Goal: Submit feedback/report problem: Provide input to the site owners about the experience or issues

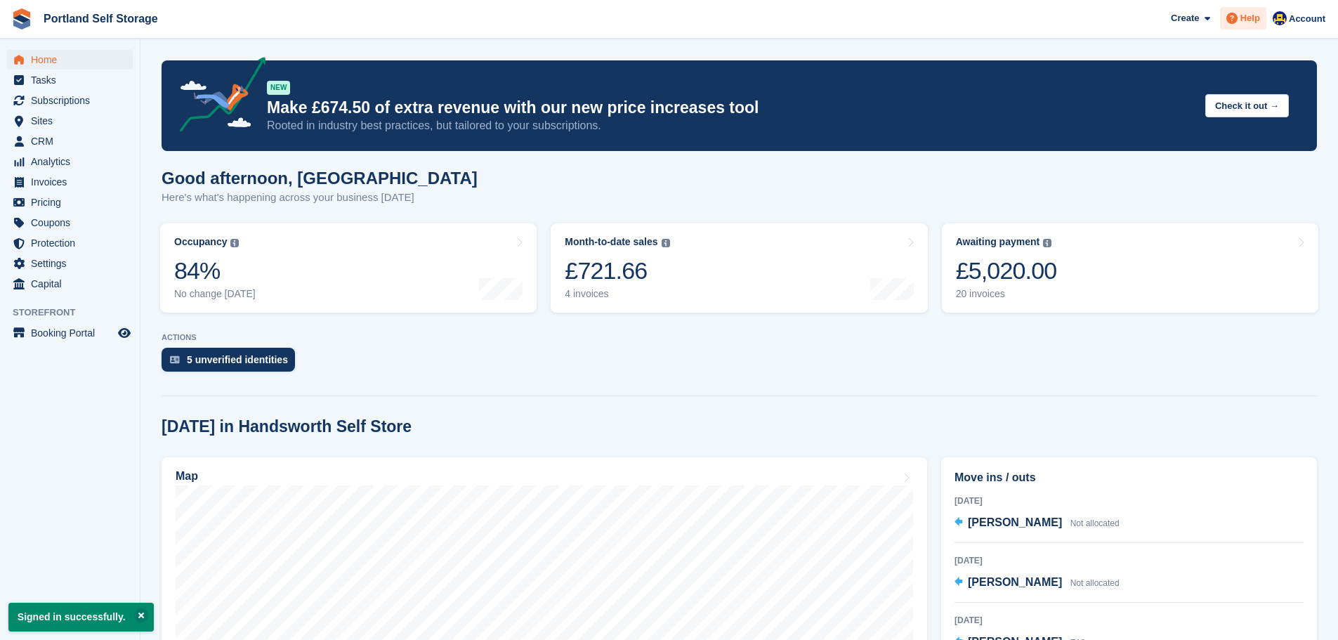
click at [1256, 14] on span "Help" at bounding box center [1251, 18] width 20 height 14
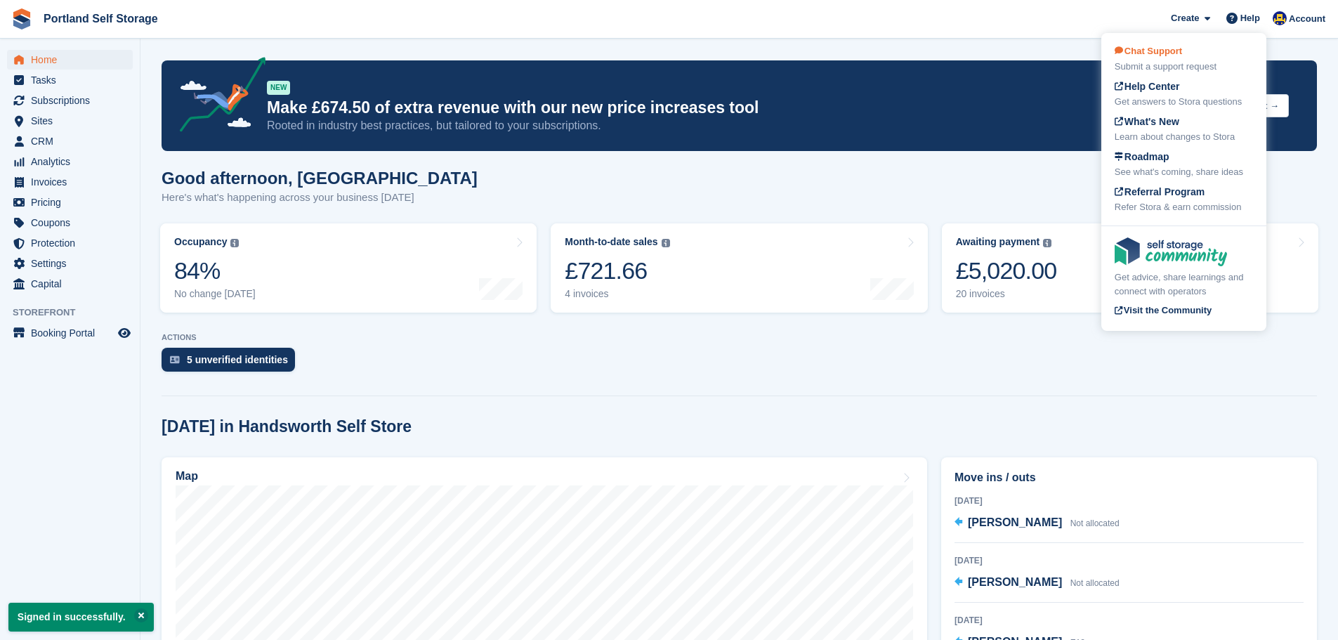
click at [1199, 70] on div "Submit a support request" at bounding box center [1184, 67] width 138 height 14
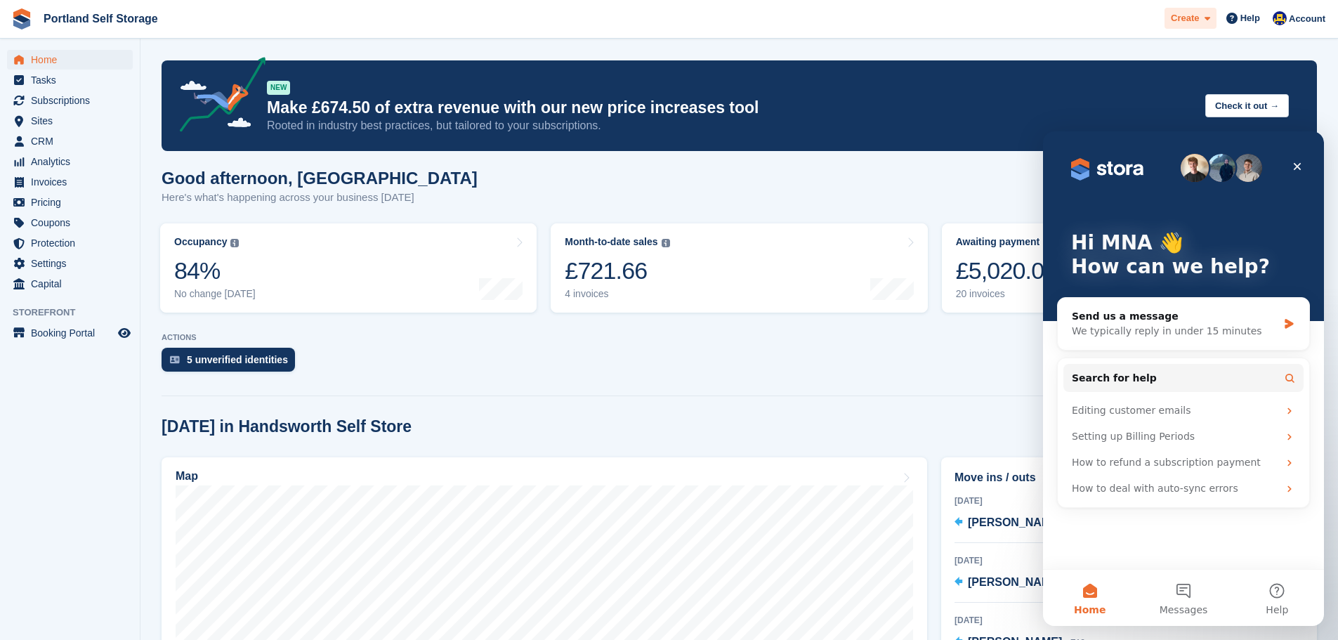
click at [1205, 29] on div "Create Subscription Invoice Contact Deal Discount Page Help Chat Support Submit…" at bounding box center [1249, 19] width 168 height 25
click at [1211, 19] on icon at bounding box center [1208, 18] width 6 height 9
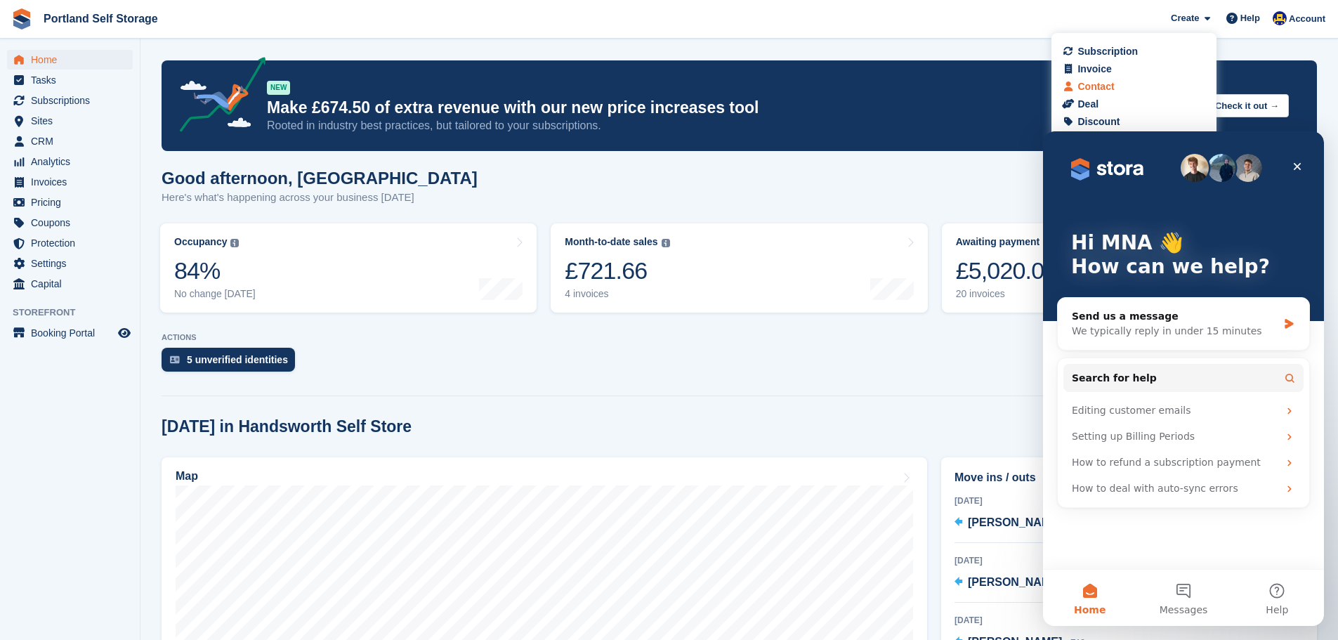
click at [1141, 84] on div "Contact" at bounding box center [1134, 86] width 138 height 15
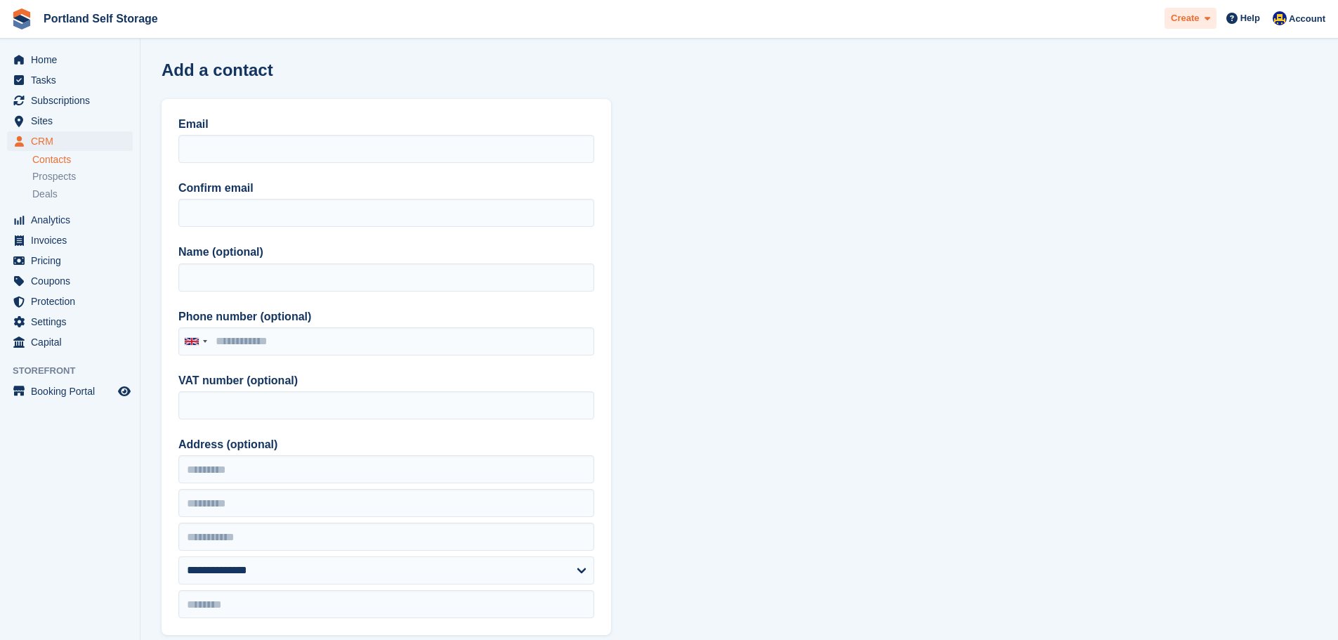
click at [1204, 24] on span at bounding box center [1204, 19] width 11 height 16
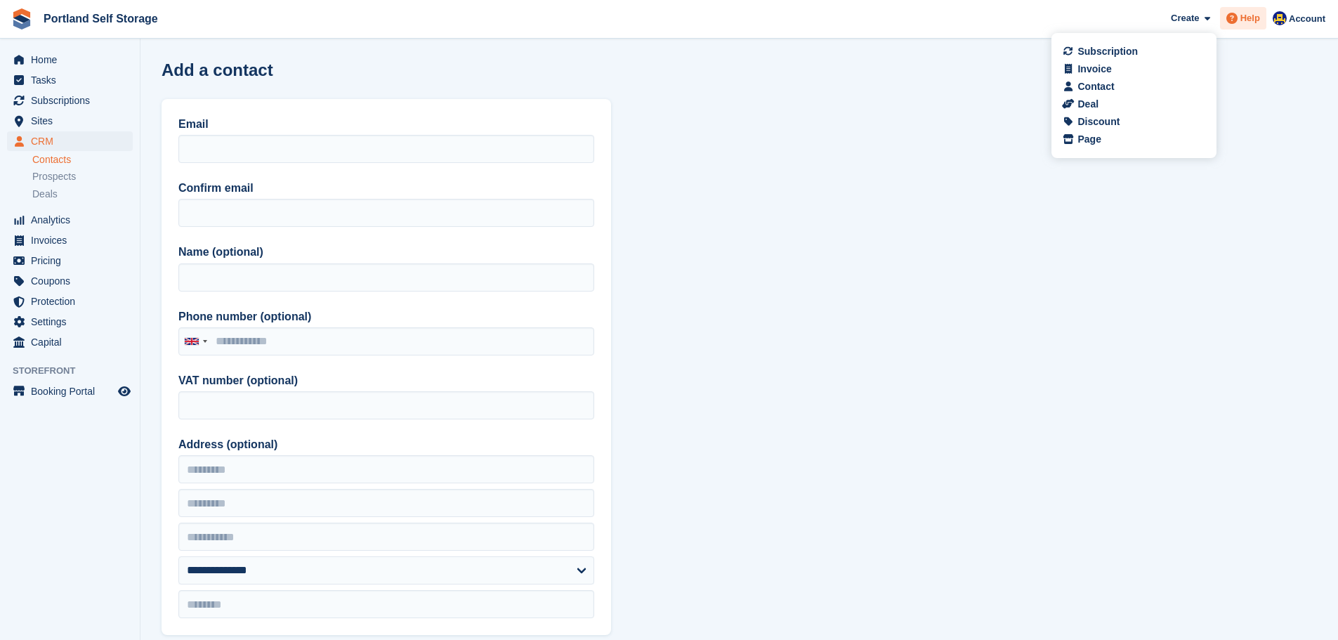
click at [1252, 20] on span "Help" at bounding box center [1251, 18] width 20 height 14
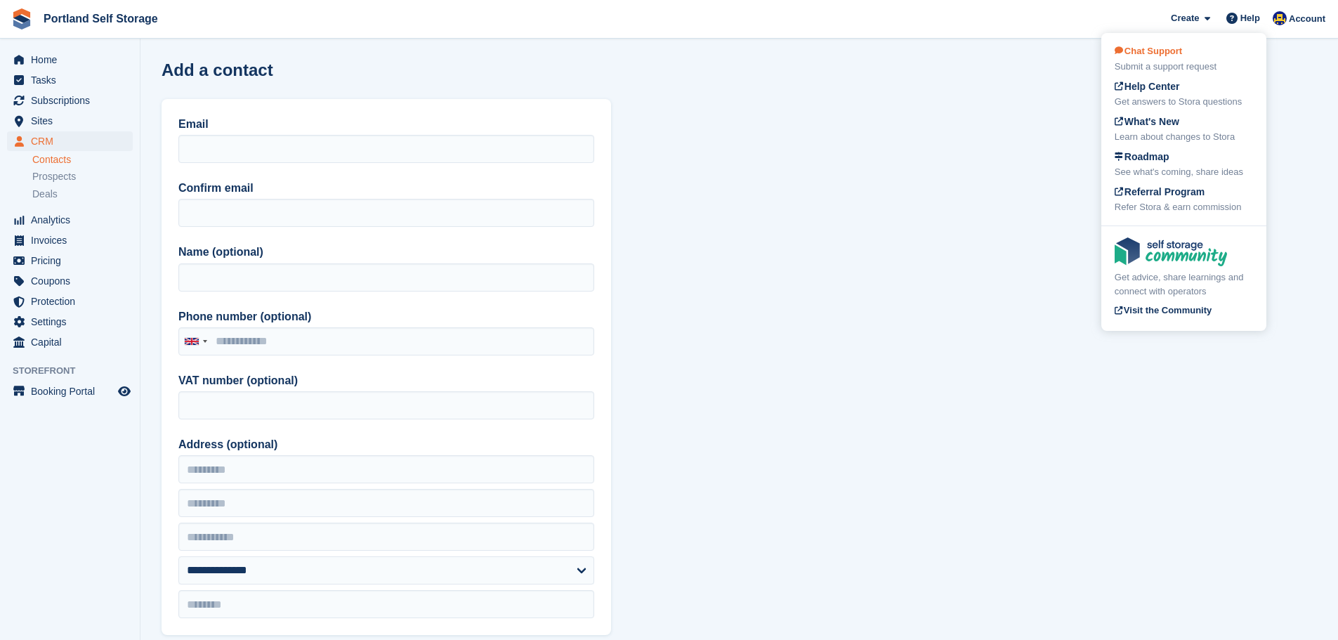
click at [1187, 62] on div "Submit a support request" at bounding box center [1184, 67] width 138 height 14
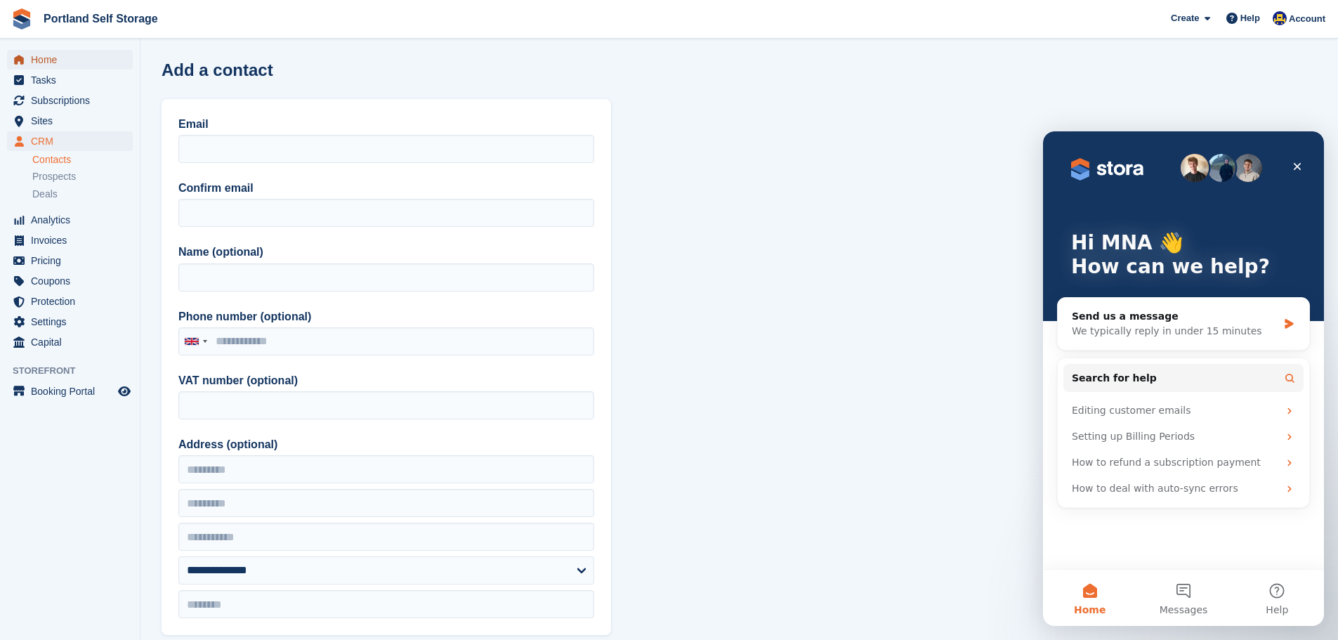
click at [46, 57] on span "Home" at bounding box center [73, 60] width 84 height 20
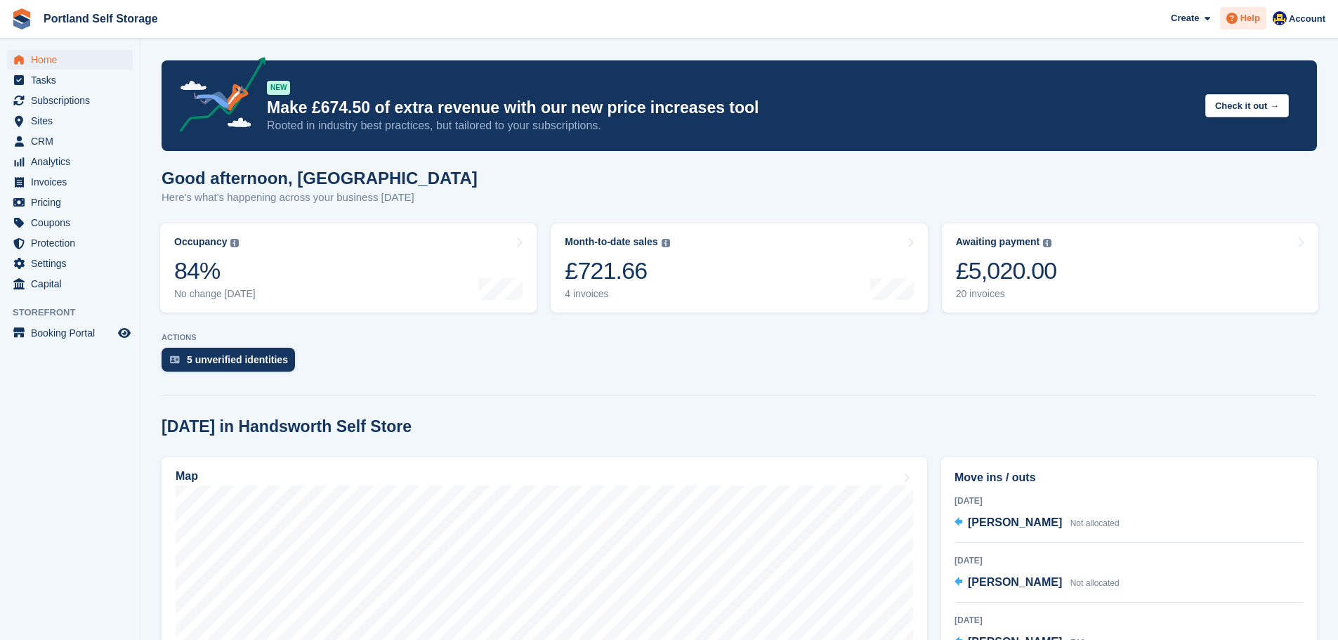
click at [1246, 17] on span "Help" at bounding box center [1251, 18] width 20 height 14
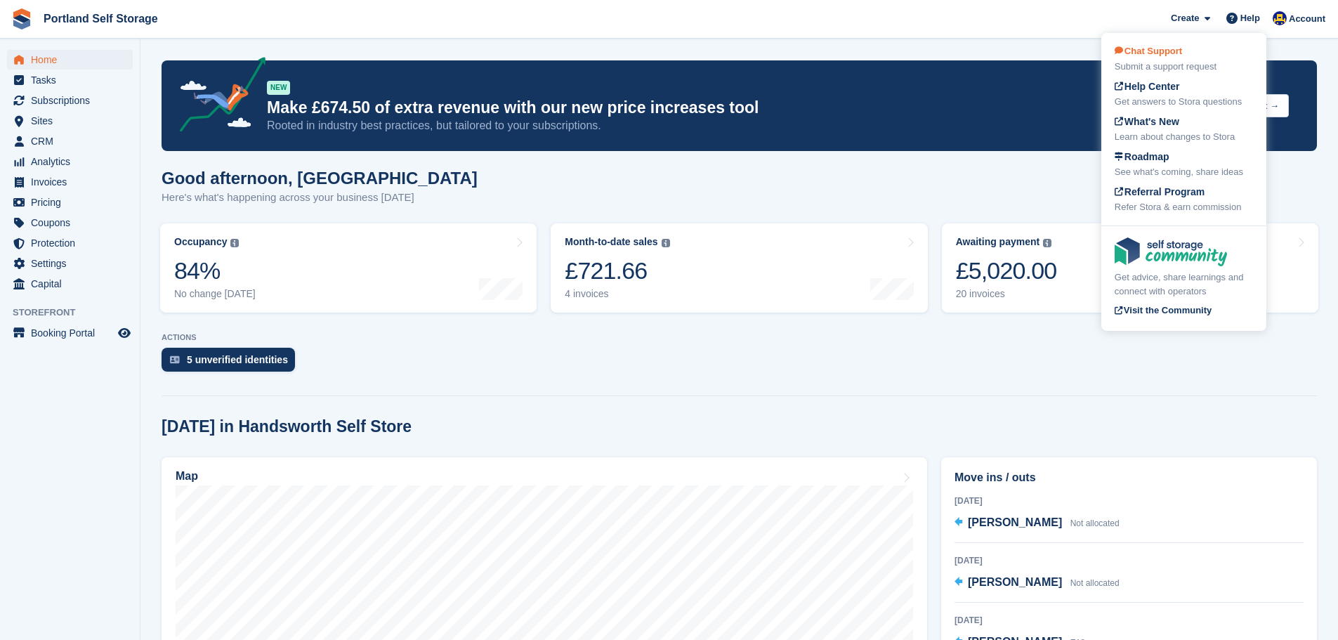
click at [1228, 60] on div "Submit a support request" at bounding box center [1184, 67] width 138 height 14
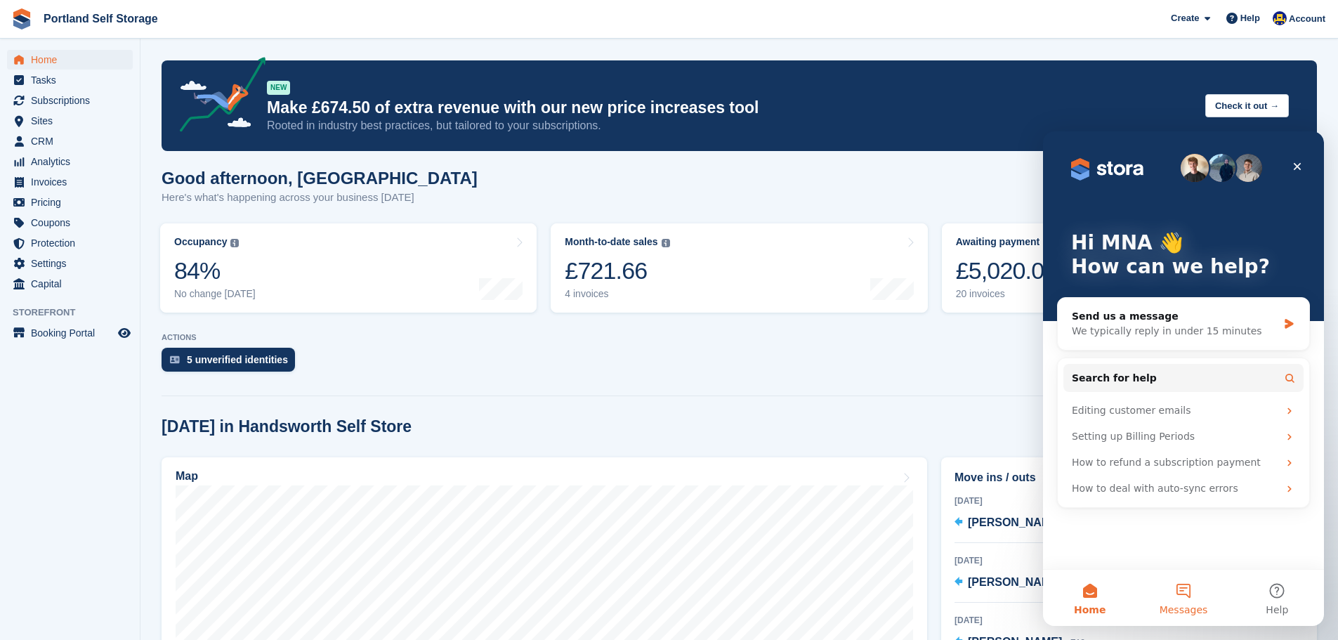
click at [1194, 594] on button "Messages" at bounding box center [1183, 598] width 93 height 56
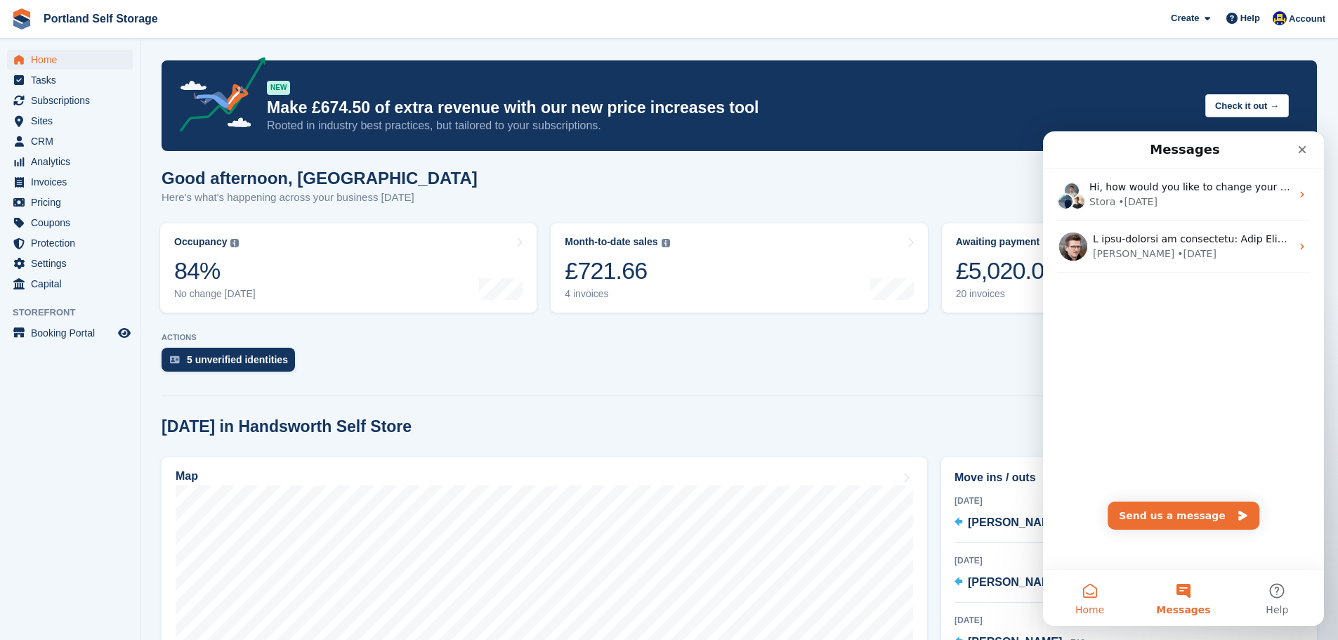
click at [1084, 587] on button "Home" at bounding box center [1089, 598] width 93 height 56
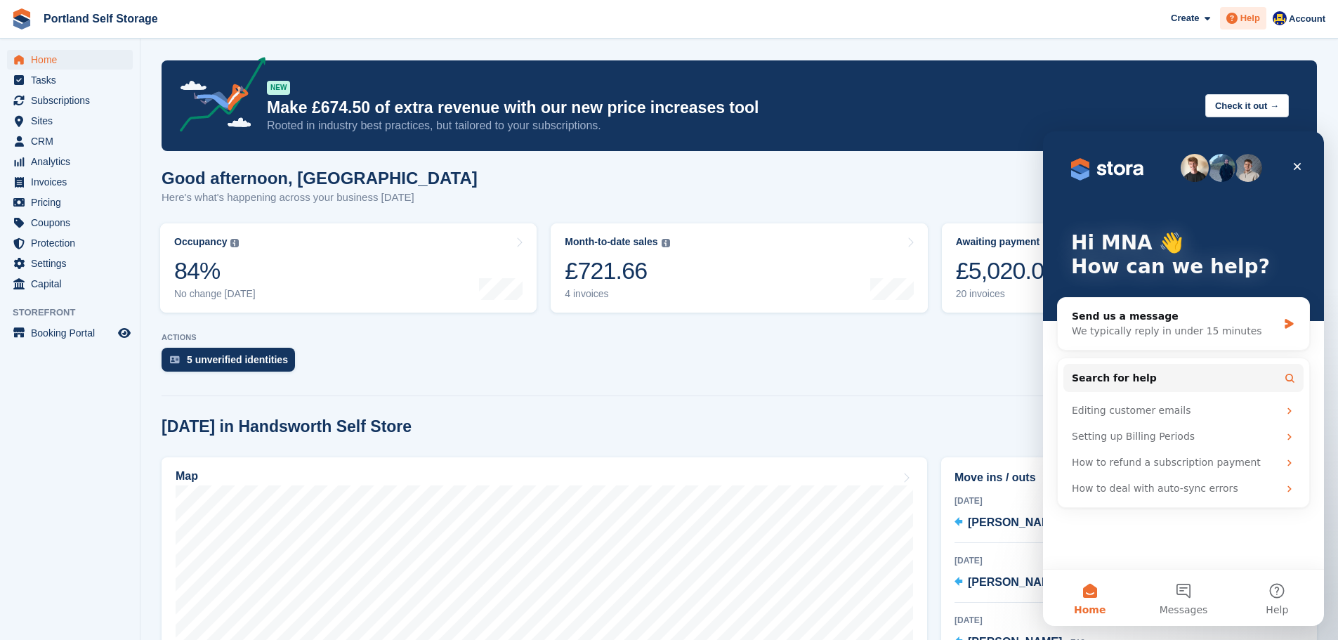
click at [1253, 20] on span "Help" at bounding box center [1251, 18] width 20 height 14
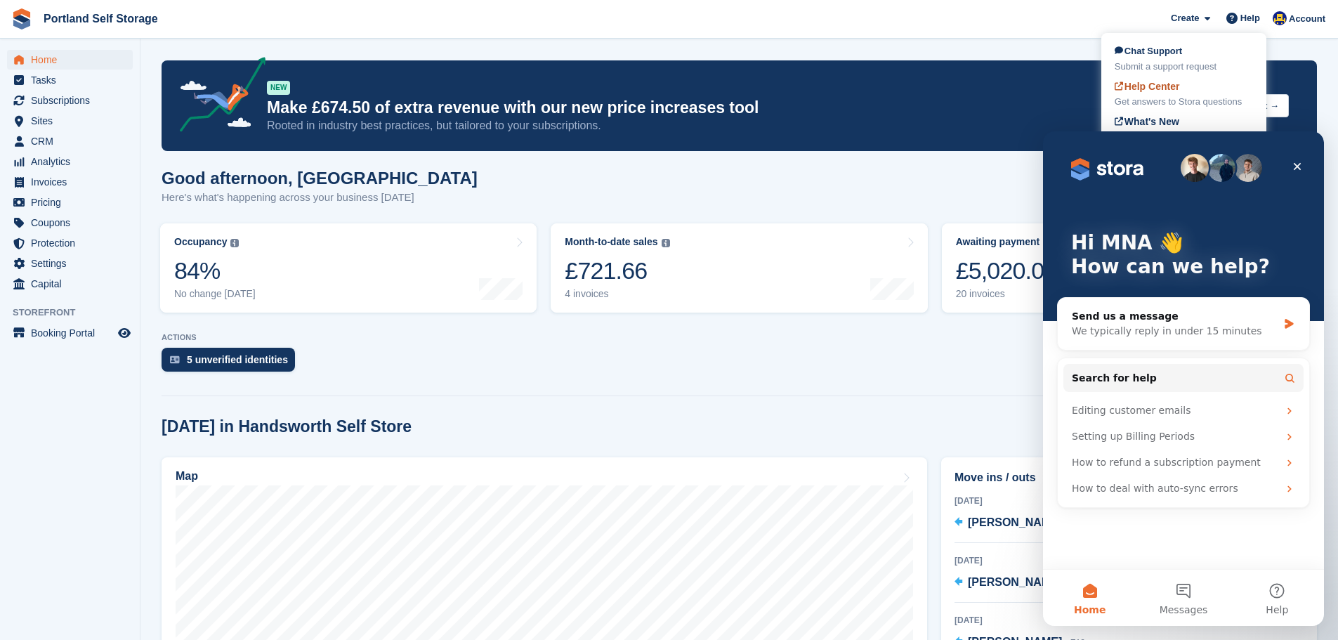
click at [1190, 86] on div "Help Center Get answers to Stora questions" at bounding box center [1184, 94] width 138 height 30
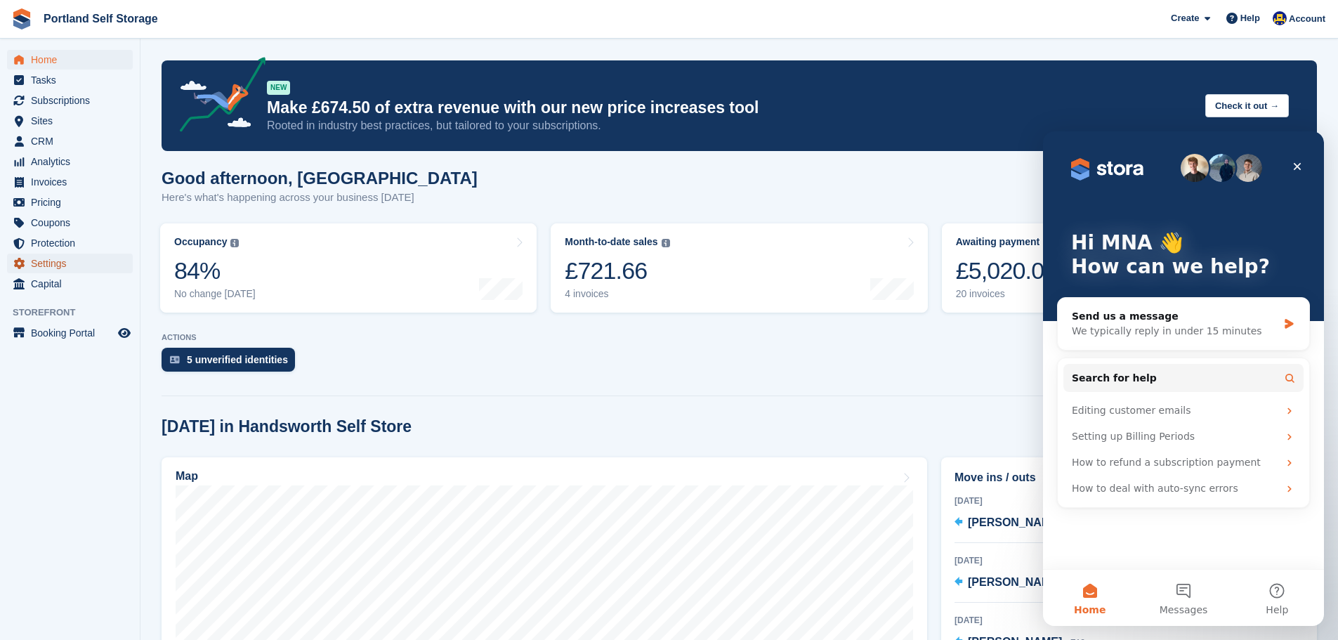
click at [64, 263] on span "Settings" at bounding box center [73, 264] width 84 height 20
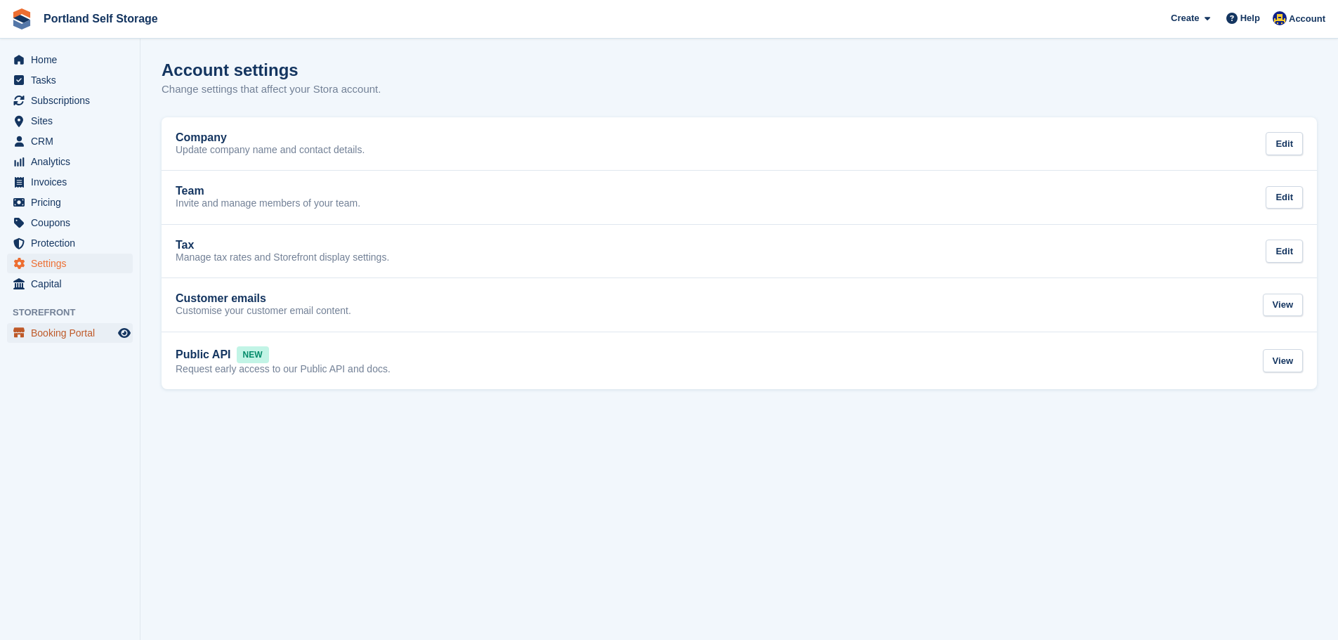
click at [74, 335] on span "Booking Portal" at bounding box center [73, 333] width 84 height 20
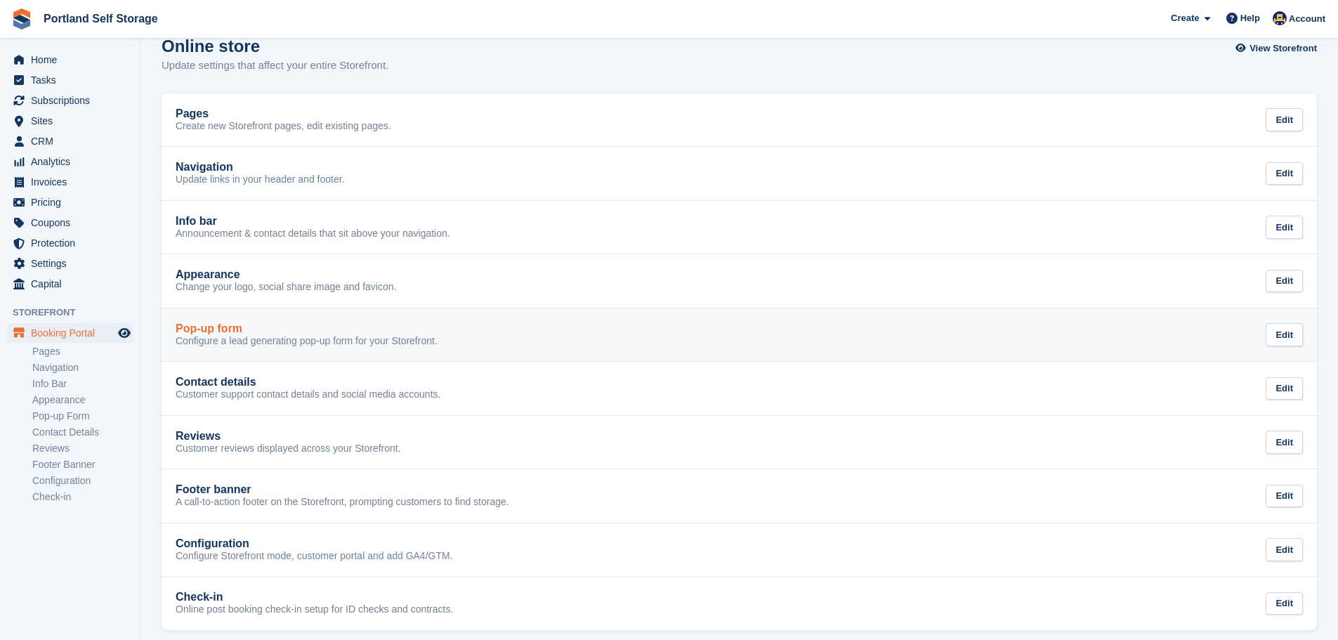
scroll to position [35, 0]
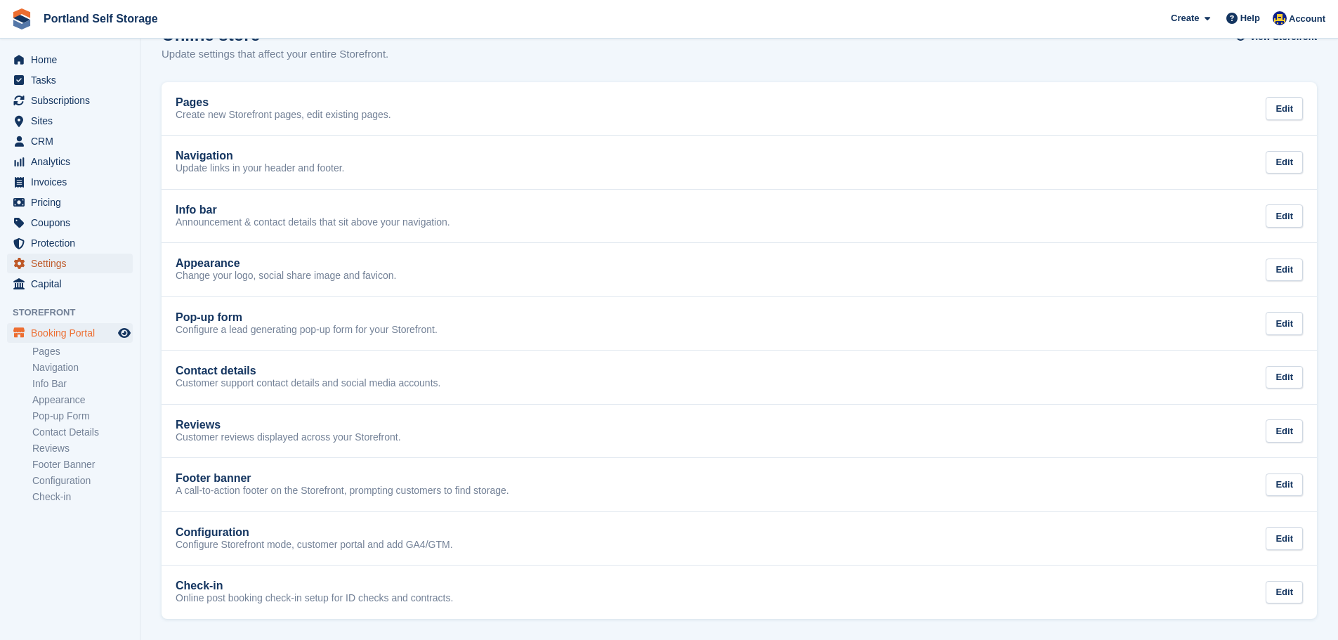
click at [56, 266] on span "Settings" at bounding box center [73, 264] width 84 height 20
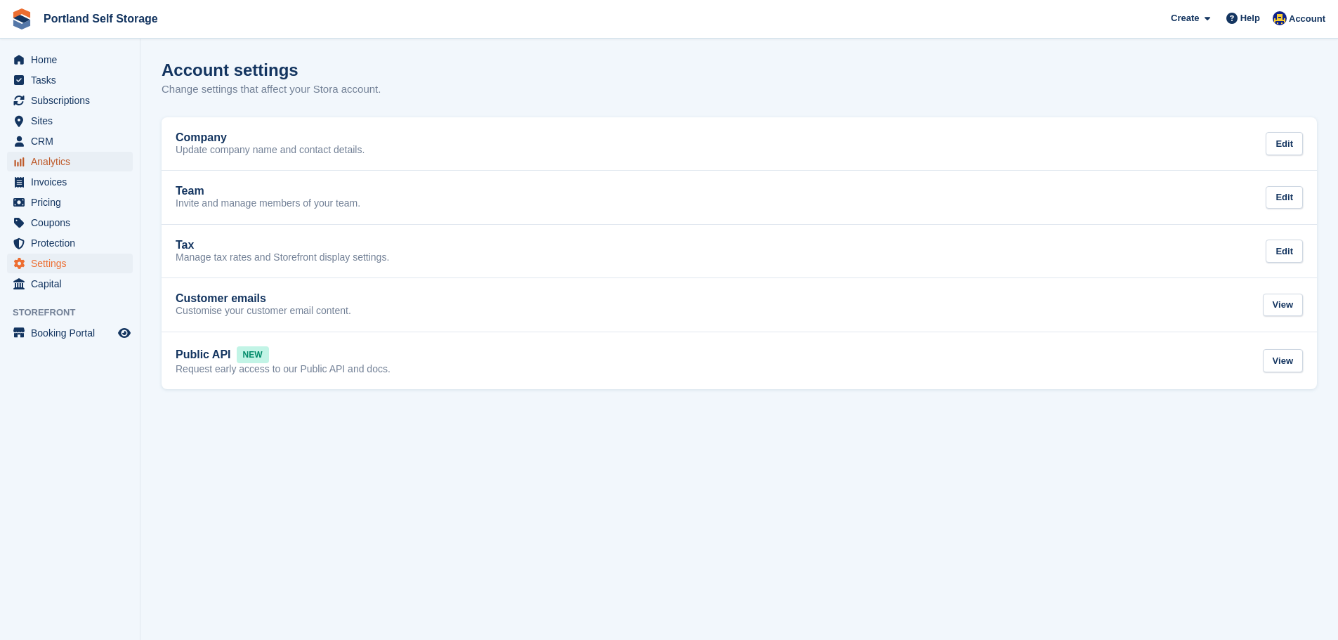
click at [70, 171] on span "Analytics" at bounding box center [73, 162] width 84 height 20
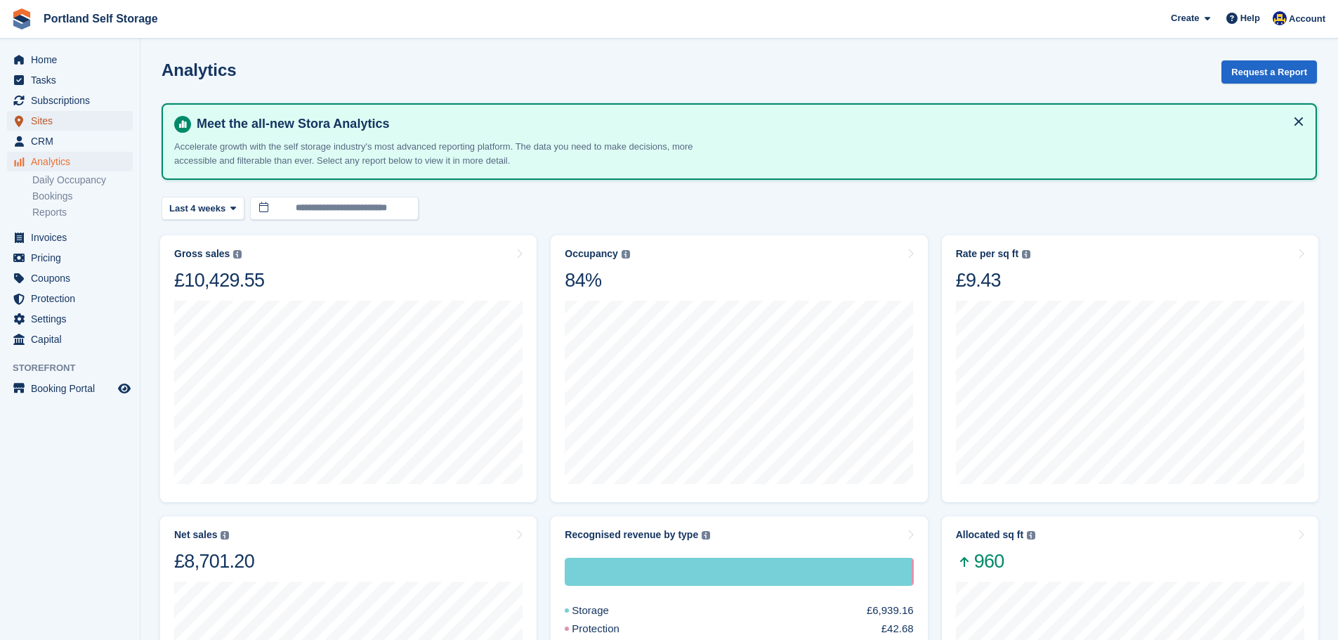
click at [51, 127] on span "Sites" at bounding box center [73, 121] width 84 height 20
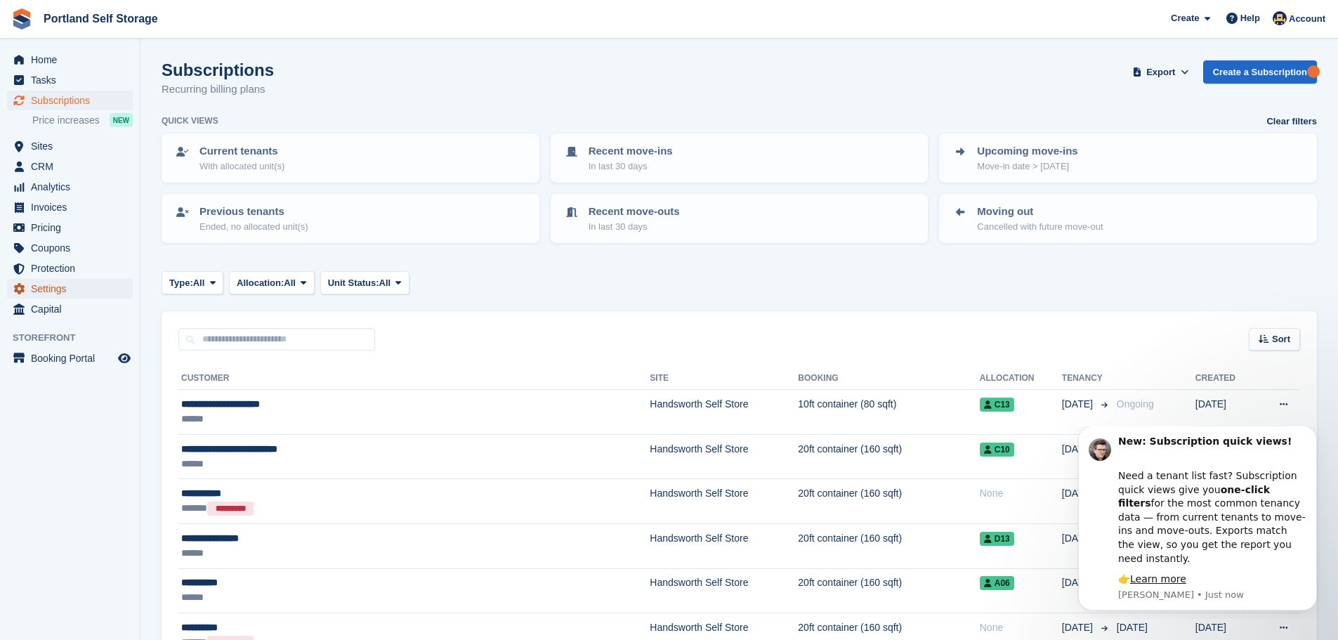
click at [58, 288] on span "Settings" at bounding box center [73, 289] width 84 height 20
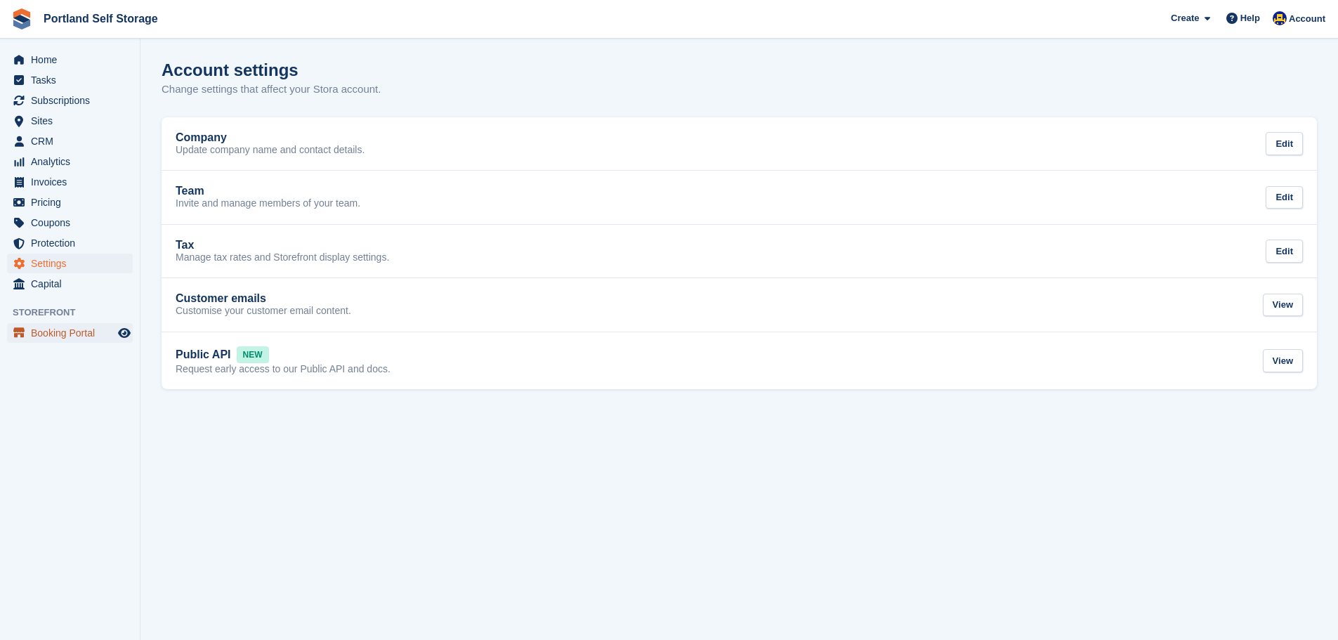
click at [66, 332] on span "Booking Portal" at bounding box center [73, 333] width 84 height 20
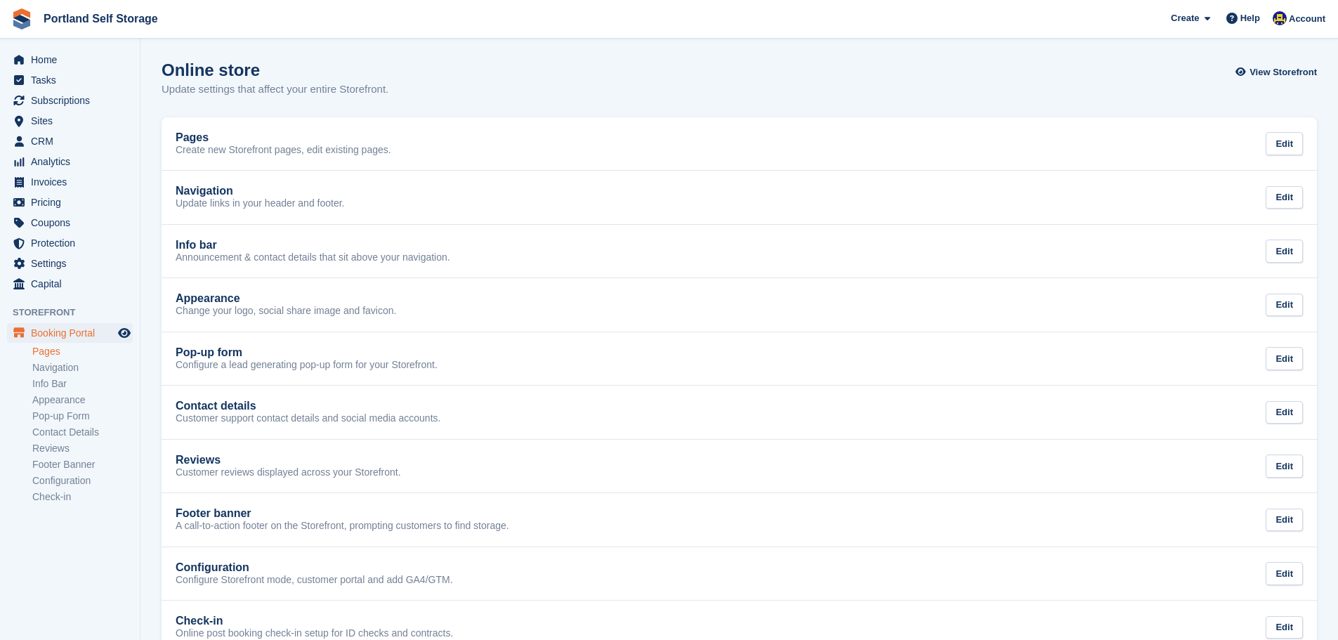
click at [64, 349] on link "Pages" at bounding box center [82, 351] width 100 height 13
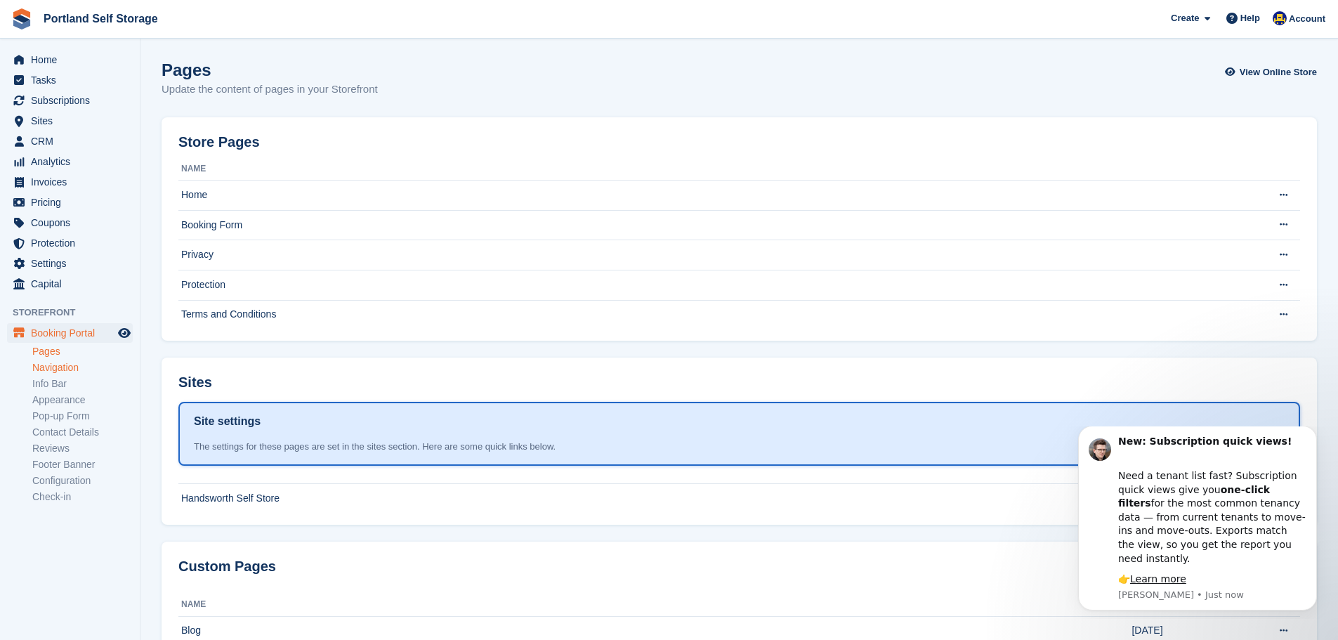
click at [60, 371] on link "Navigation" at bounding box center [82, 367] width 100 height 13
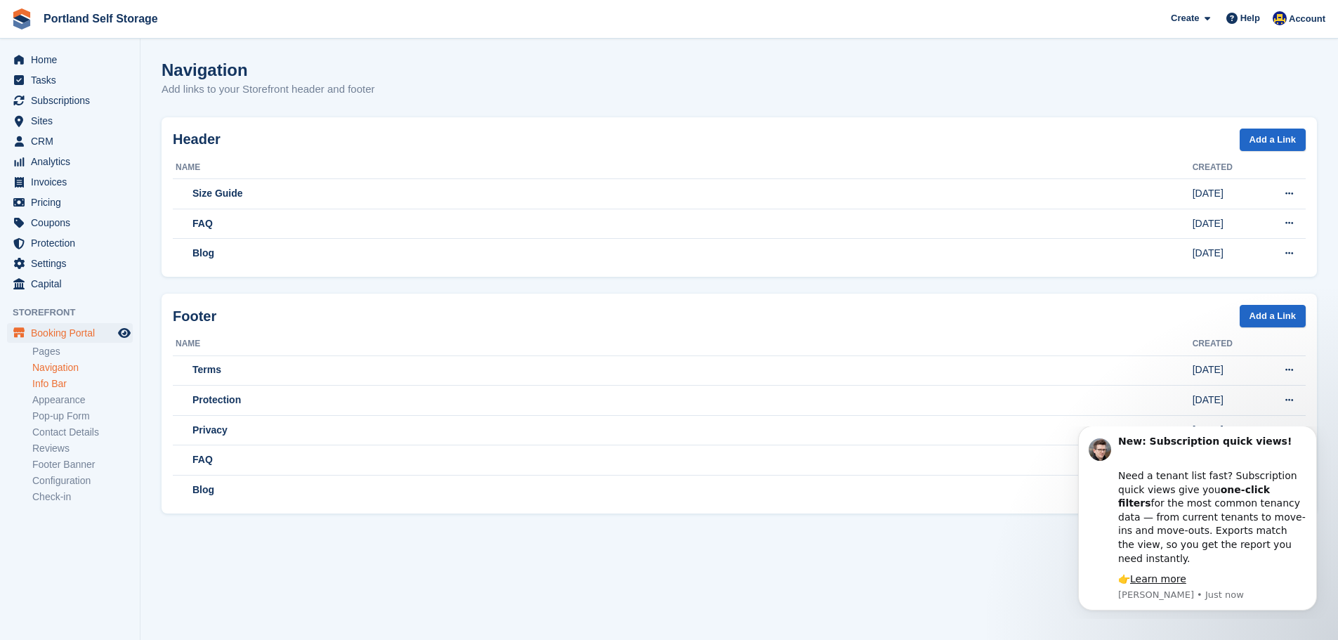
click at [57, 385] on link "Info Bar" at bounding box center [82, 383] width 100 height 13
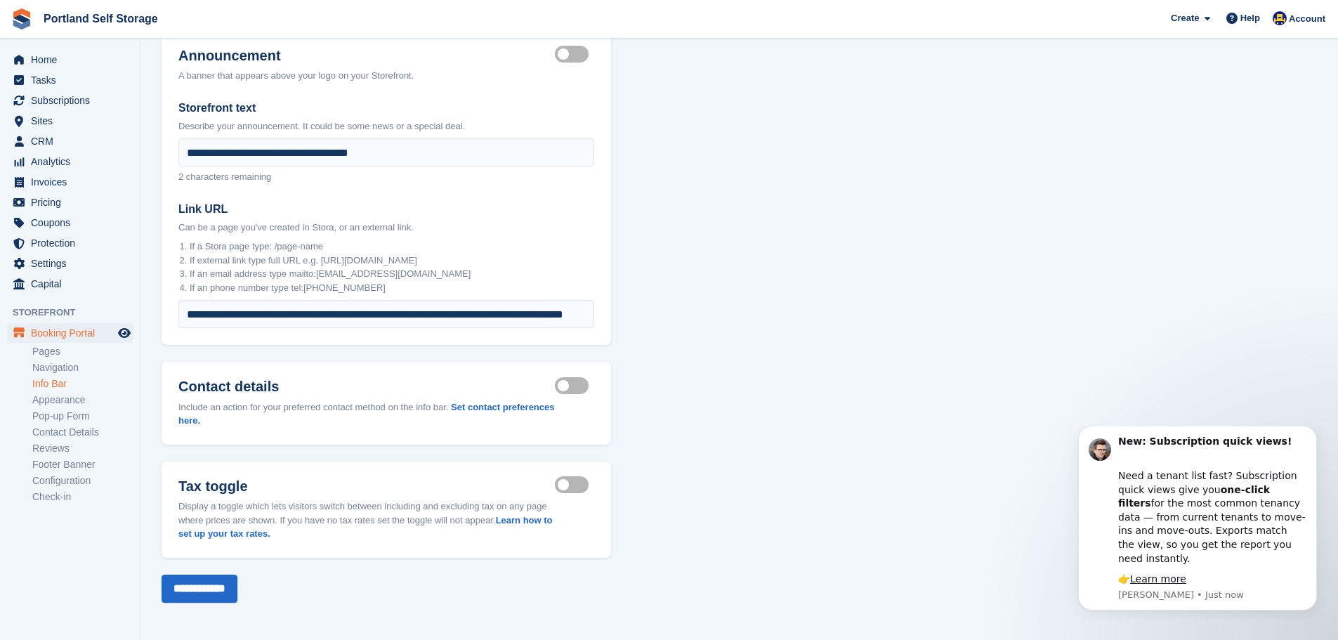
scroll to position [87, 0]
click at [65, 397] on link "Appearance" at bounding box center [82, 399] width 100 height 13
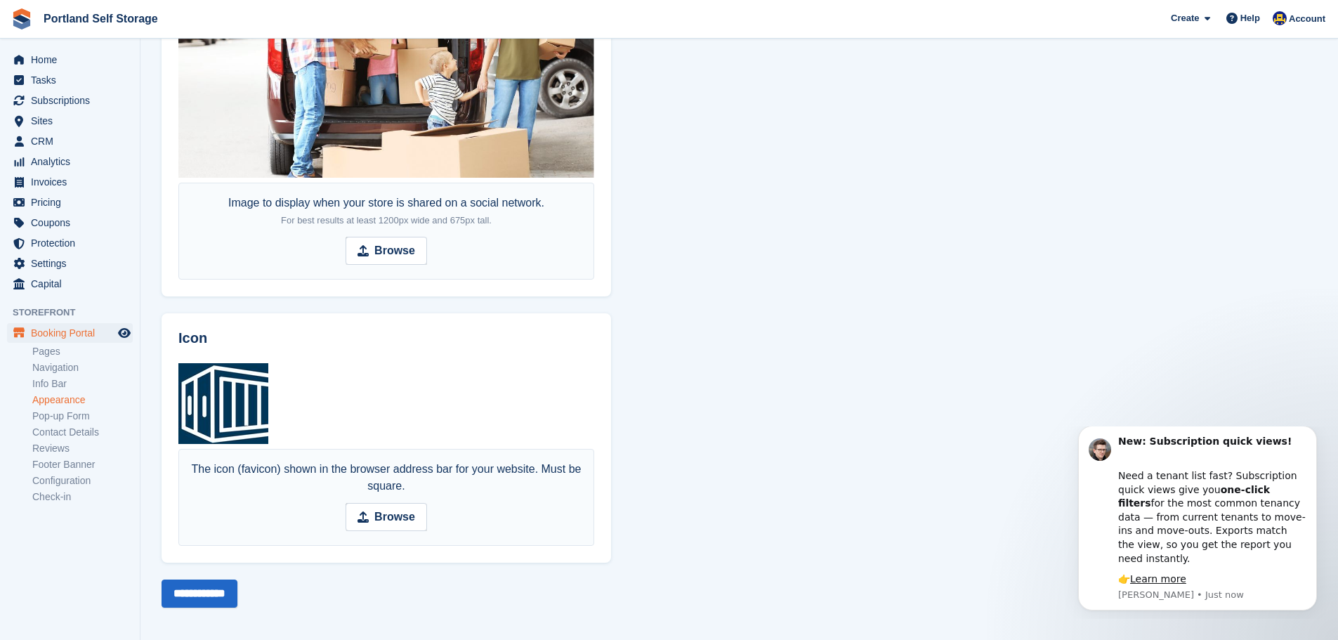
scroll to position [784, 0]
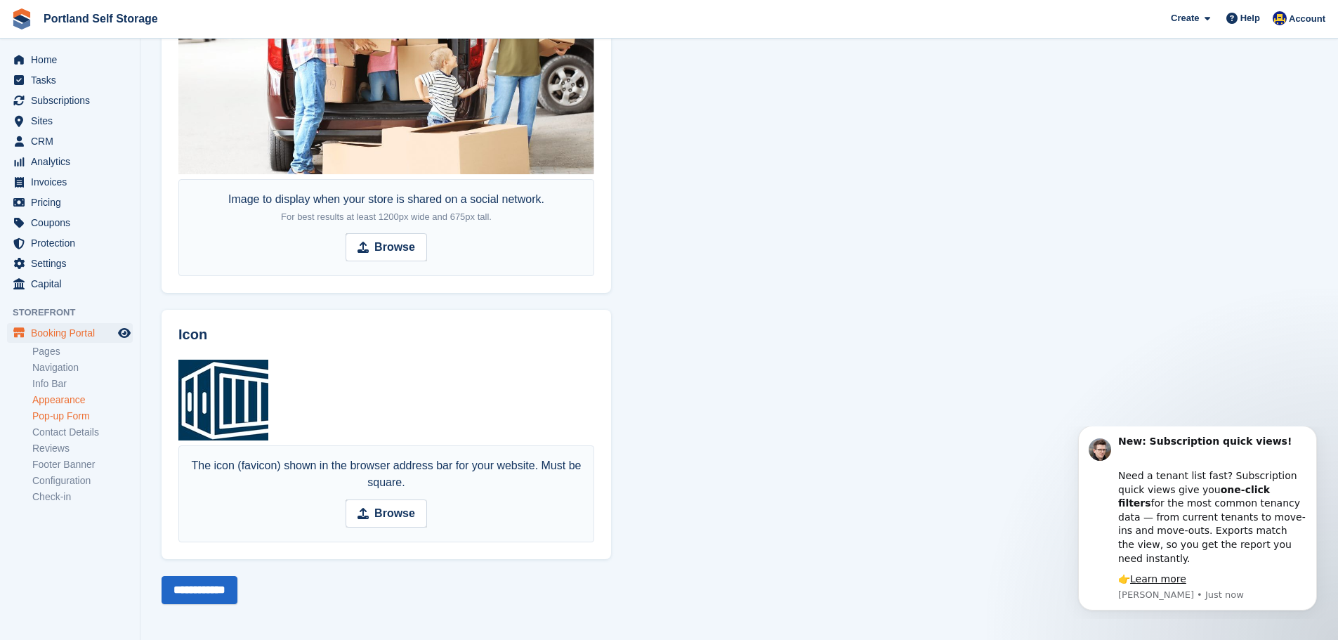
click at [79, 417] on link "Pop-up Form" at bounding box center [82, 416] width 100 height 13
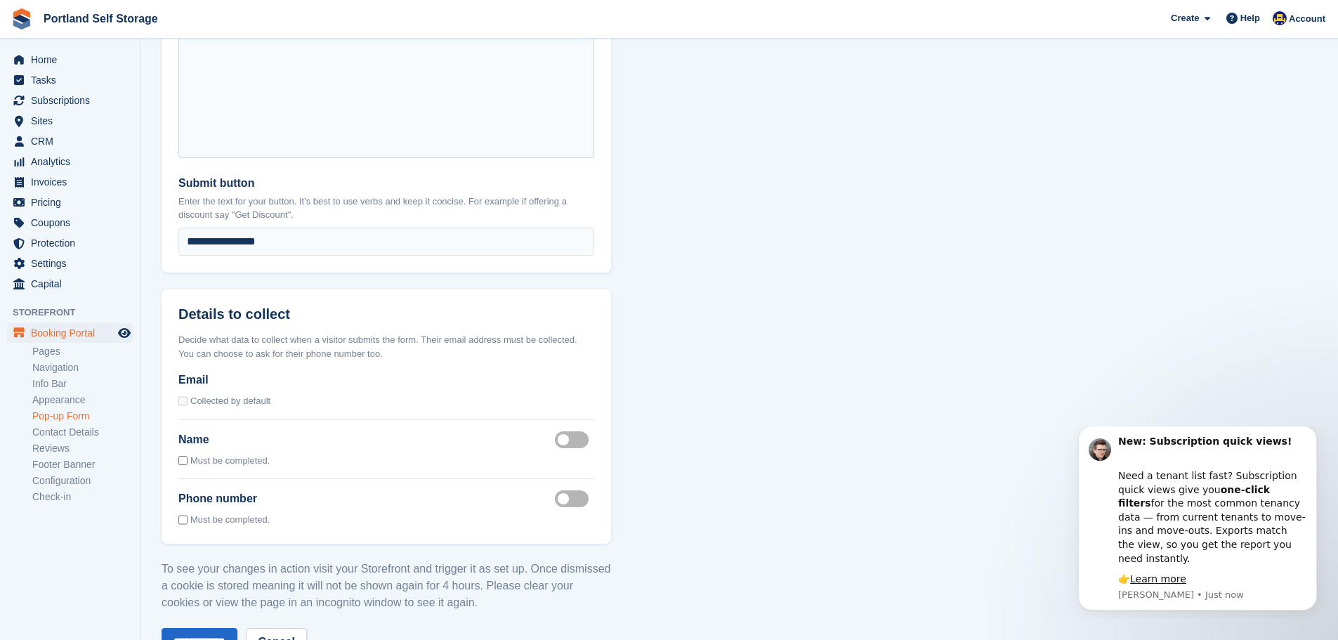
scroll to position [1024, 0]
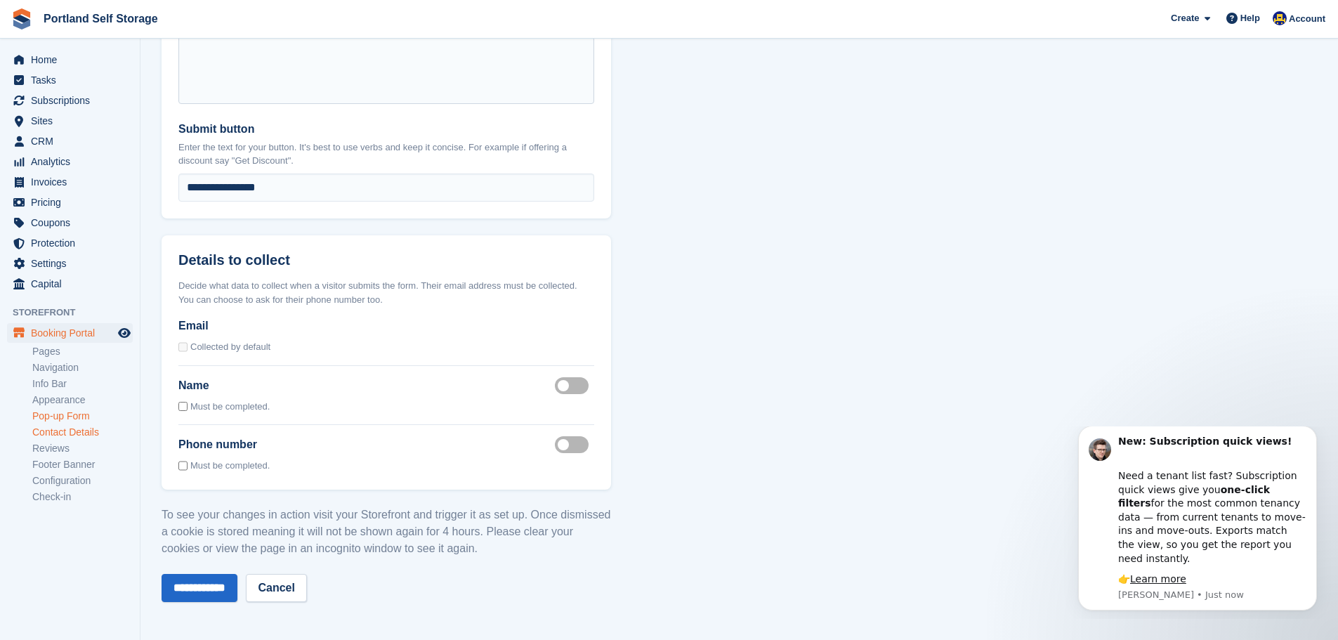
click at [84, 433] on link "Contact Details" at bounding box center [82, 432] width 100 height 13
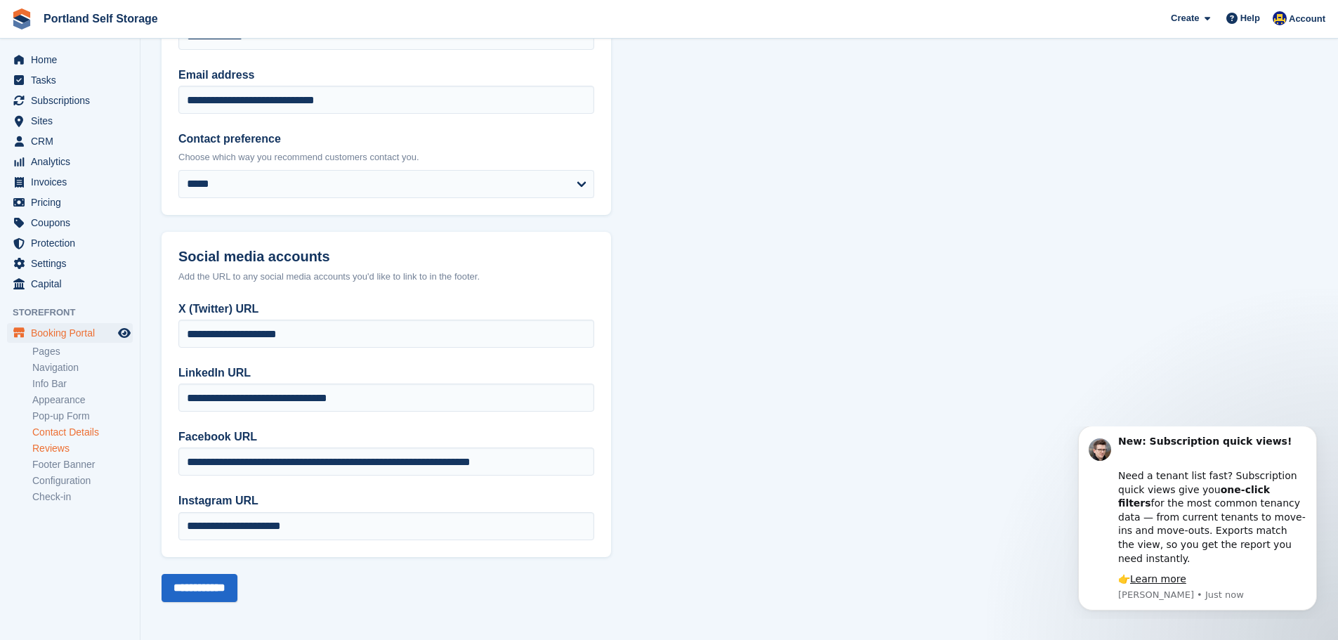
click at [81, 447] on link "Reviews" at bounding box center [82, 448] width 100 height 13
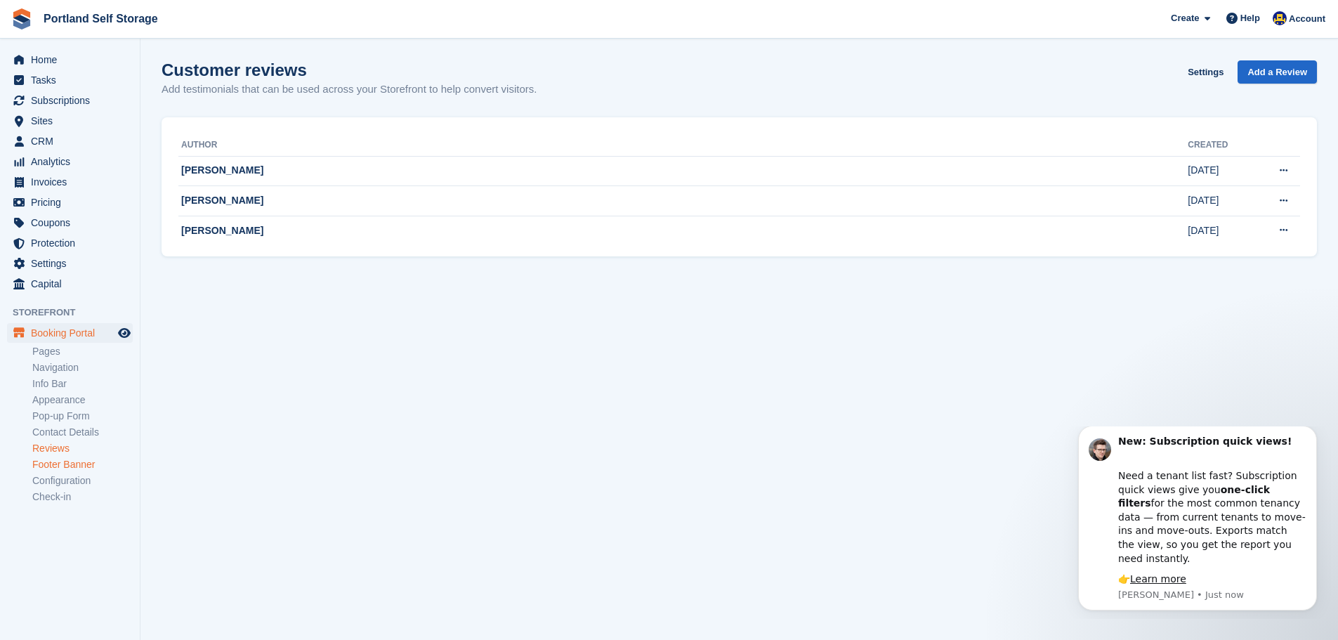
click at [76, 461] on link "Footer Banner" at bounding box center [82, 464] width 100 height 13
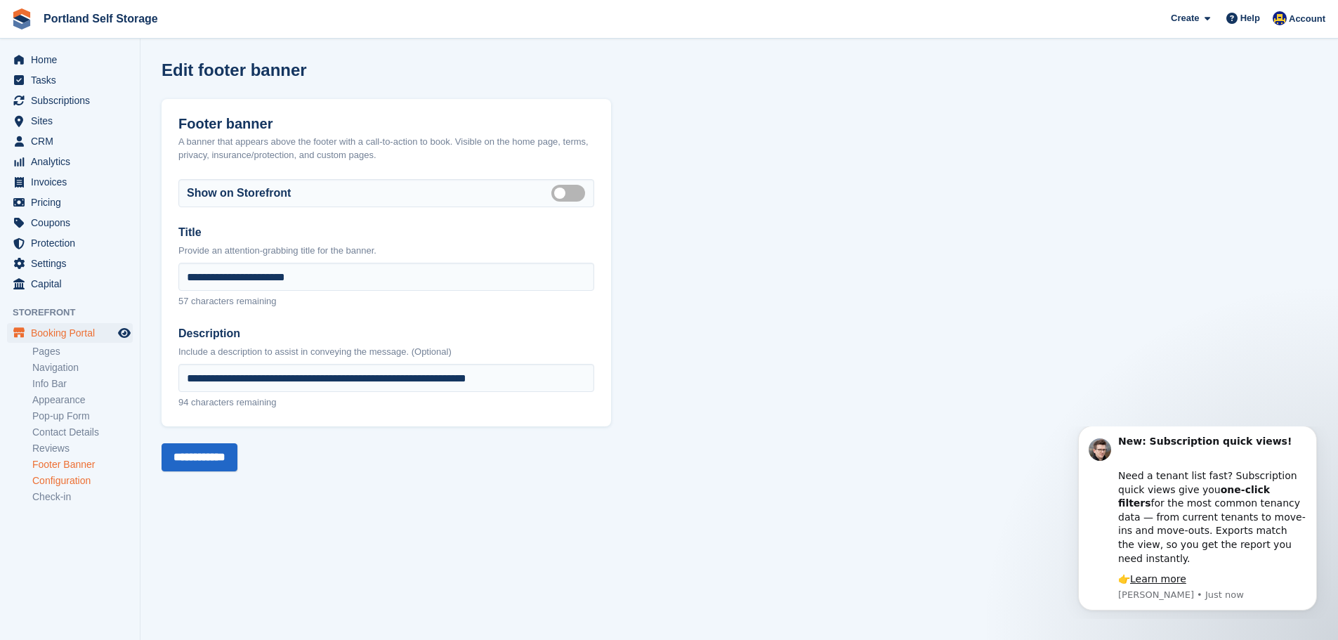
click at [74, 480] on link "Configuration" at bounding box center [82, 480] width 100 height 13
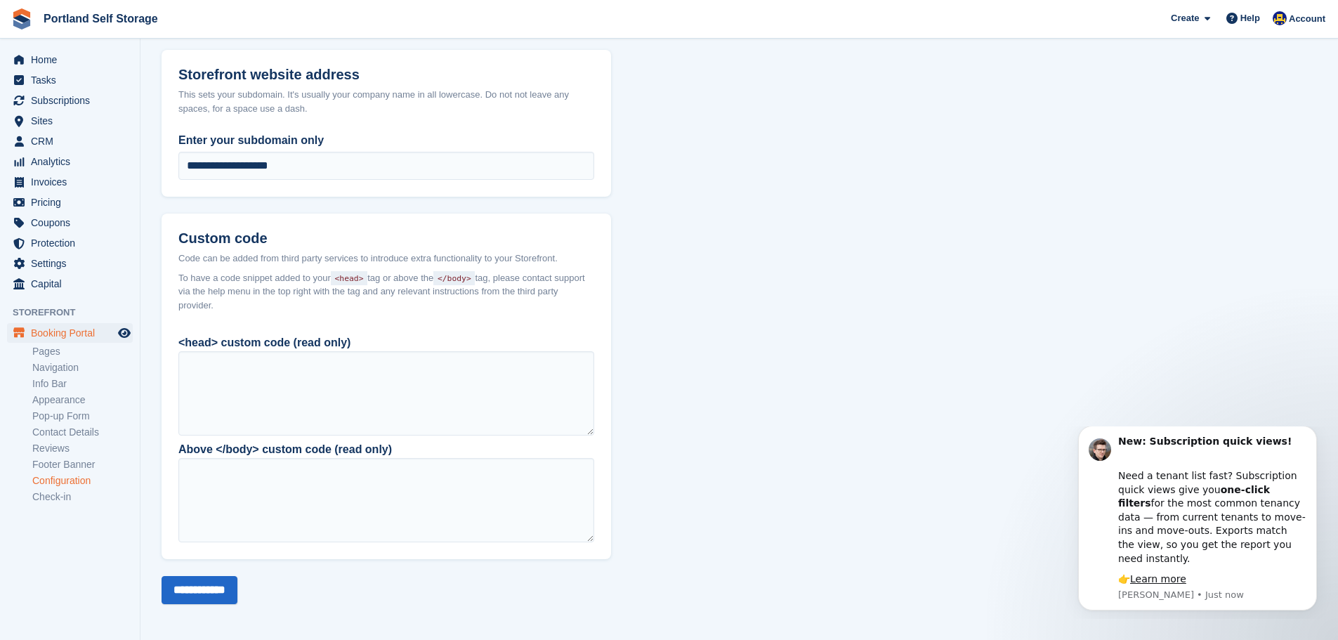
scroll to position [963, 0]
click at [311, 396] on div at bounding box center [386, 393] width 416 height 84
click at [352, 383] on div at bounding box center [386, 393] width 416 height 84
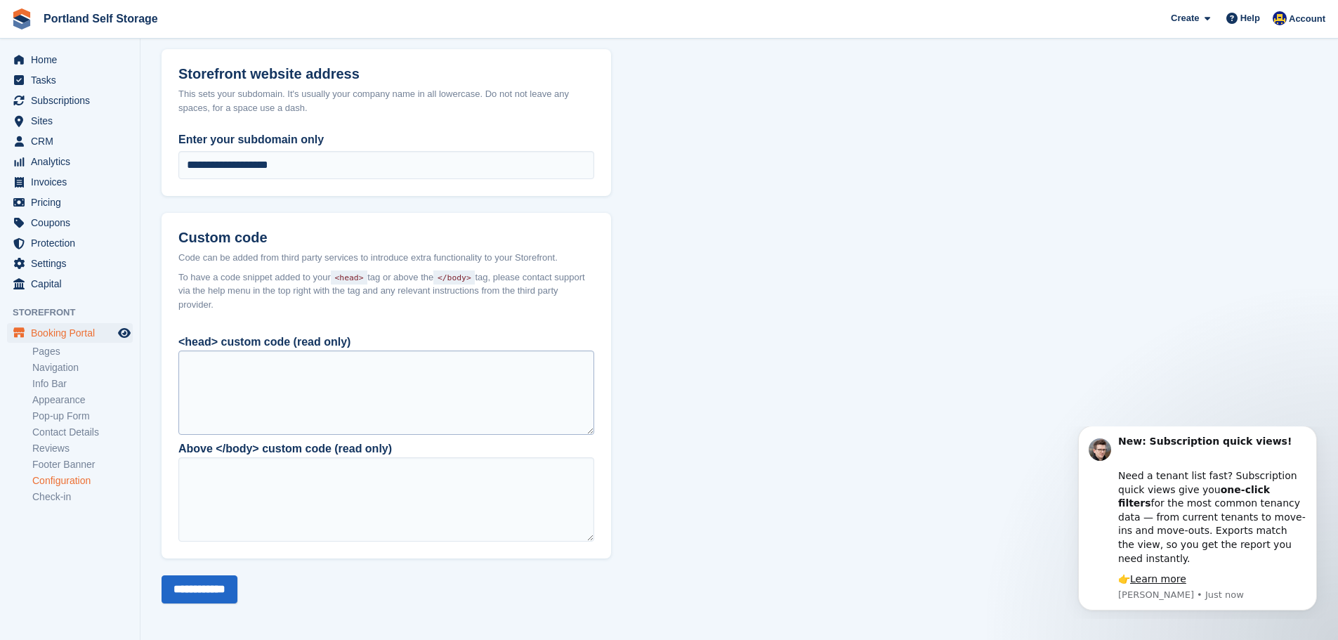
click at [352, 383] on div at bounding box center [386, 393] width 416 height 84
click at [343, 380] on div at bounding box center [386, 393] width 416 height 84
click at [341, 379] on div at bounding box center [386, 393] width 416 height 84
click at [340, 379] on div at bounding box center [386, 393] width 416 height 84
click at [337, 378] on div at bounding box center [386, 393] width 416 height 84
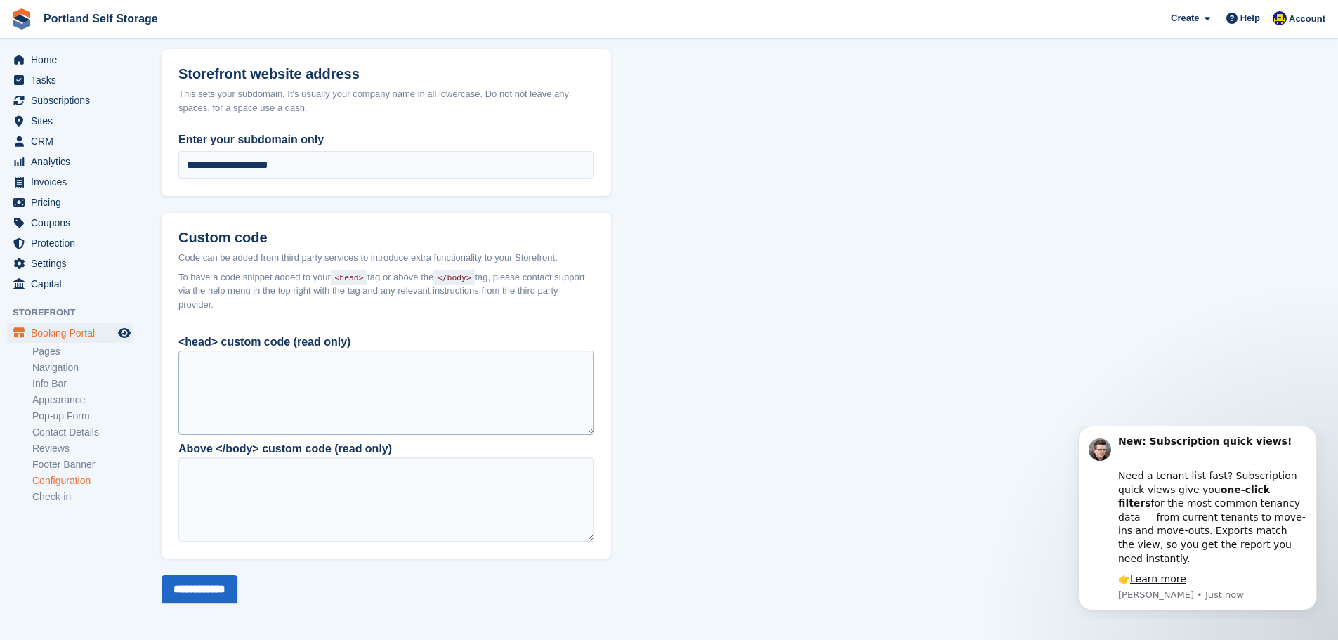
click at [337, 378] on div at bounding box center [386, 393] width 416 height 84
click at [1246, 17] on span "Help" at bounding box center [1251, 18] width 20 height 14
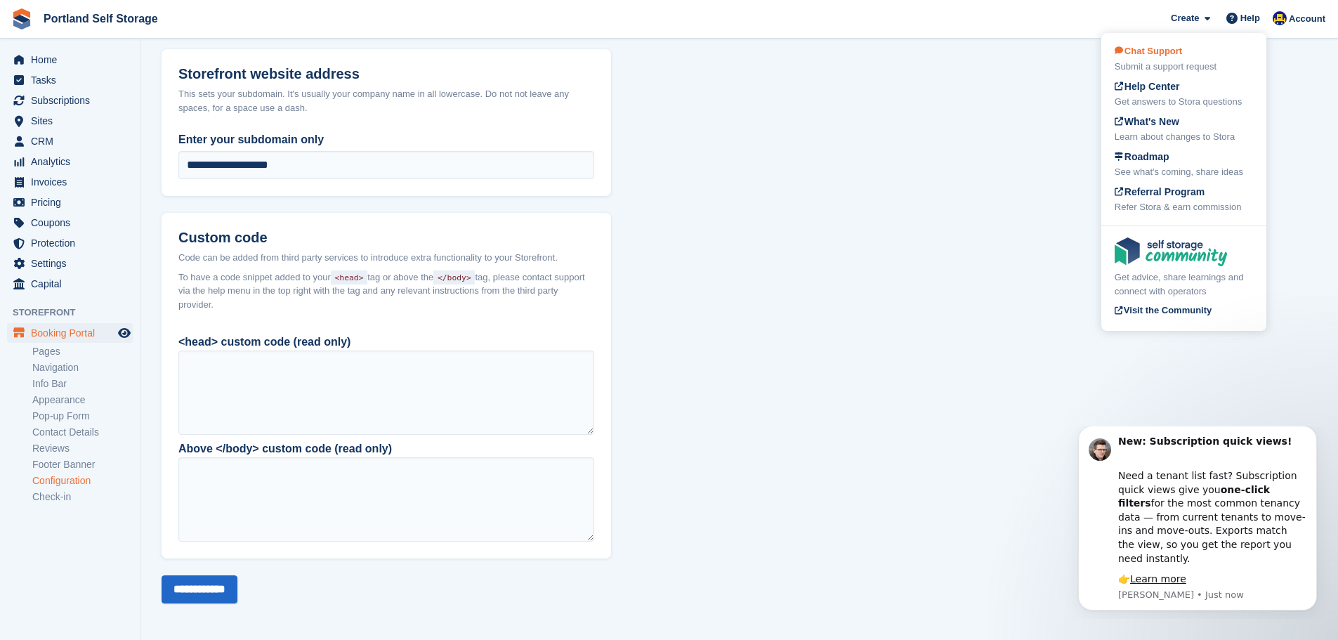
click at [1223, 58] on div "Chat Support Submit a support request" at bounding box center [1184, 59] width 138 height 30
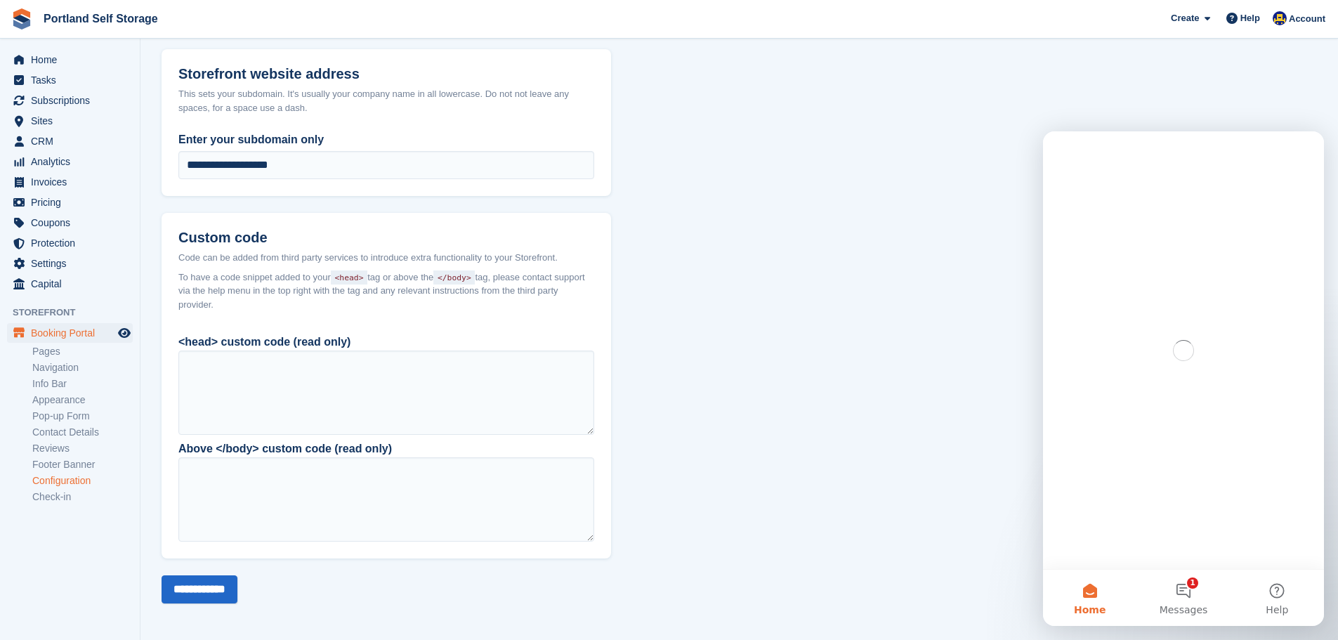
scroll to position [0, 0]
